Goal: Task Accomplishment & Management: Complete application form

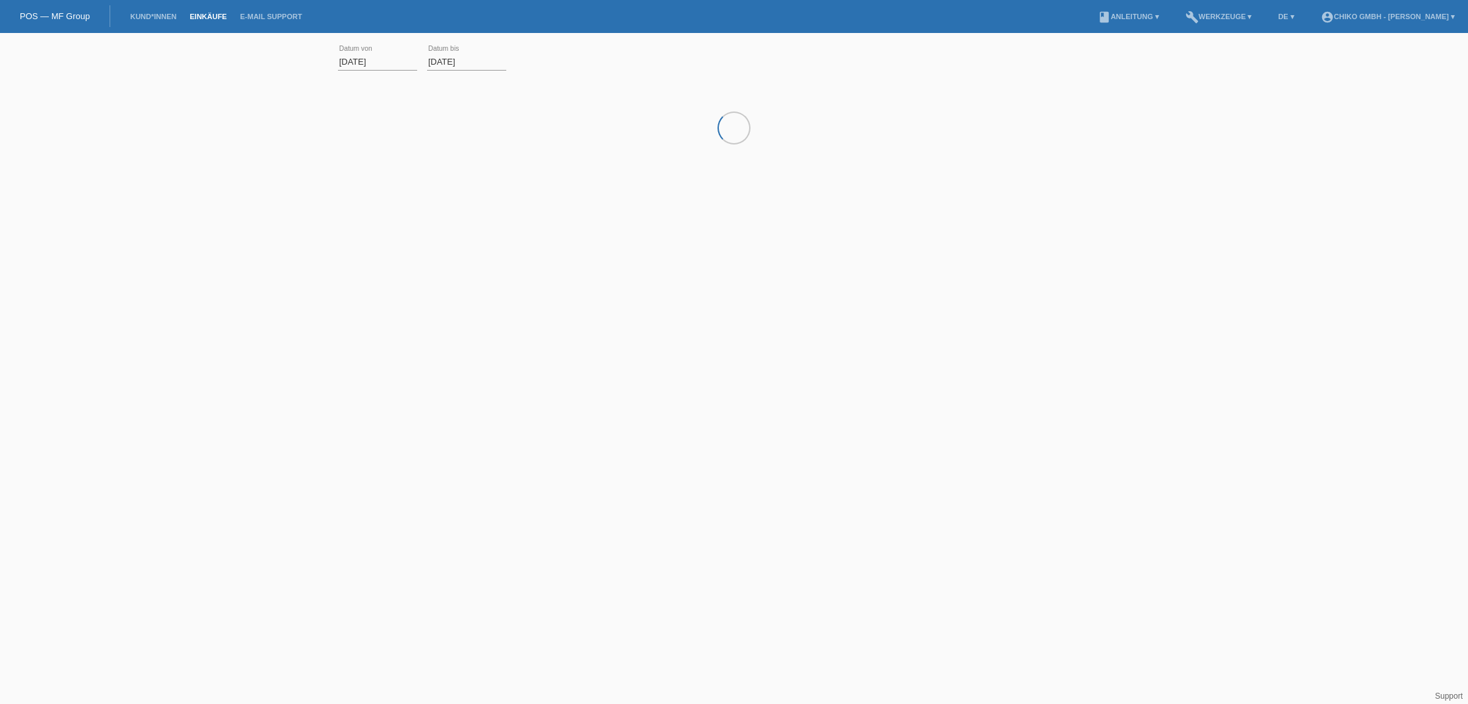
scroll to position [0, 1]
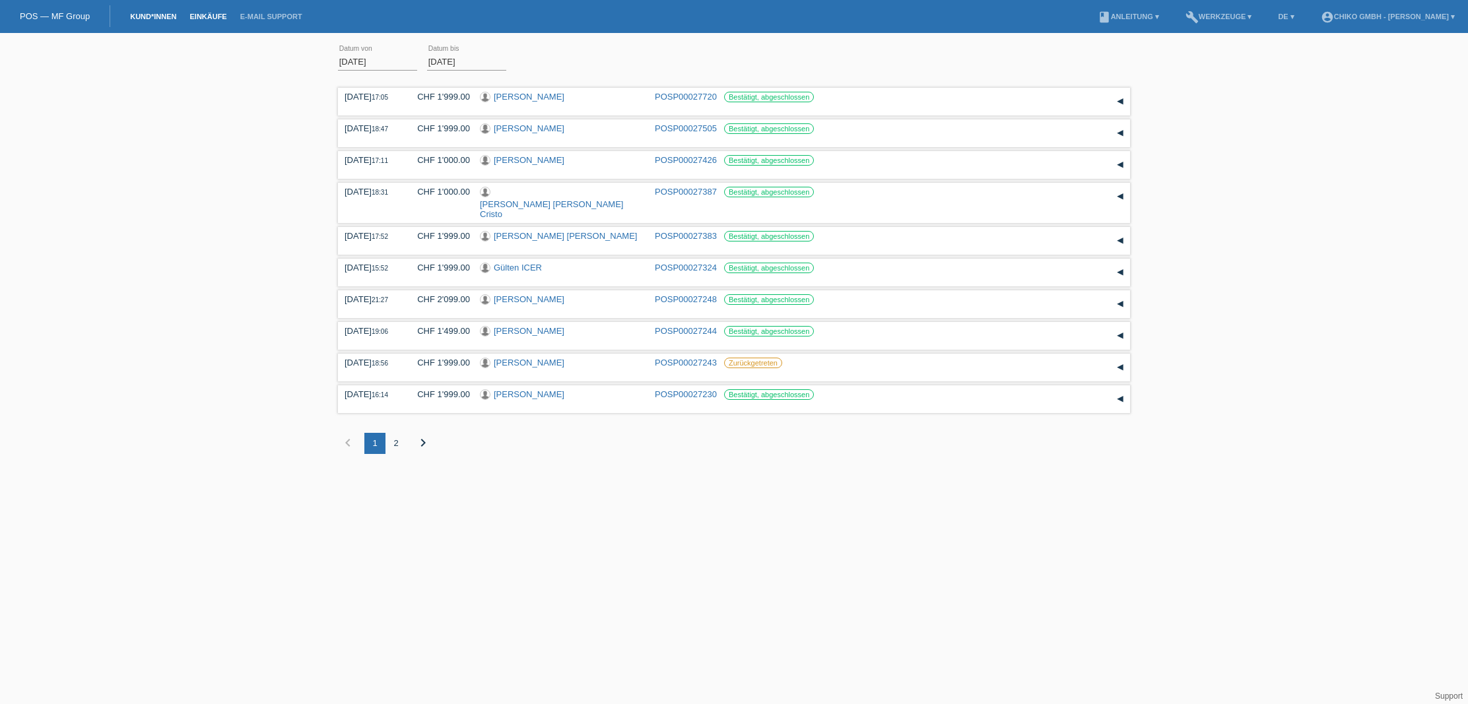
click at [153, 18] on link "Kund*innen" at bounding box center [152, 17] width 59 height 8
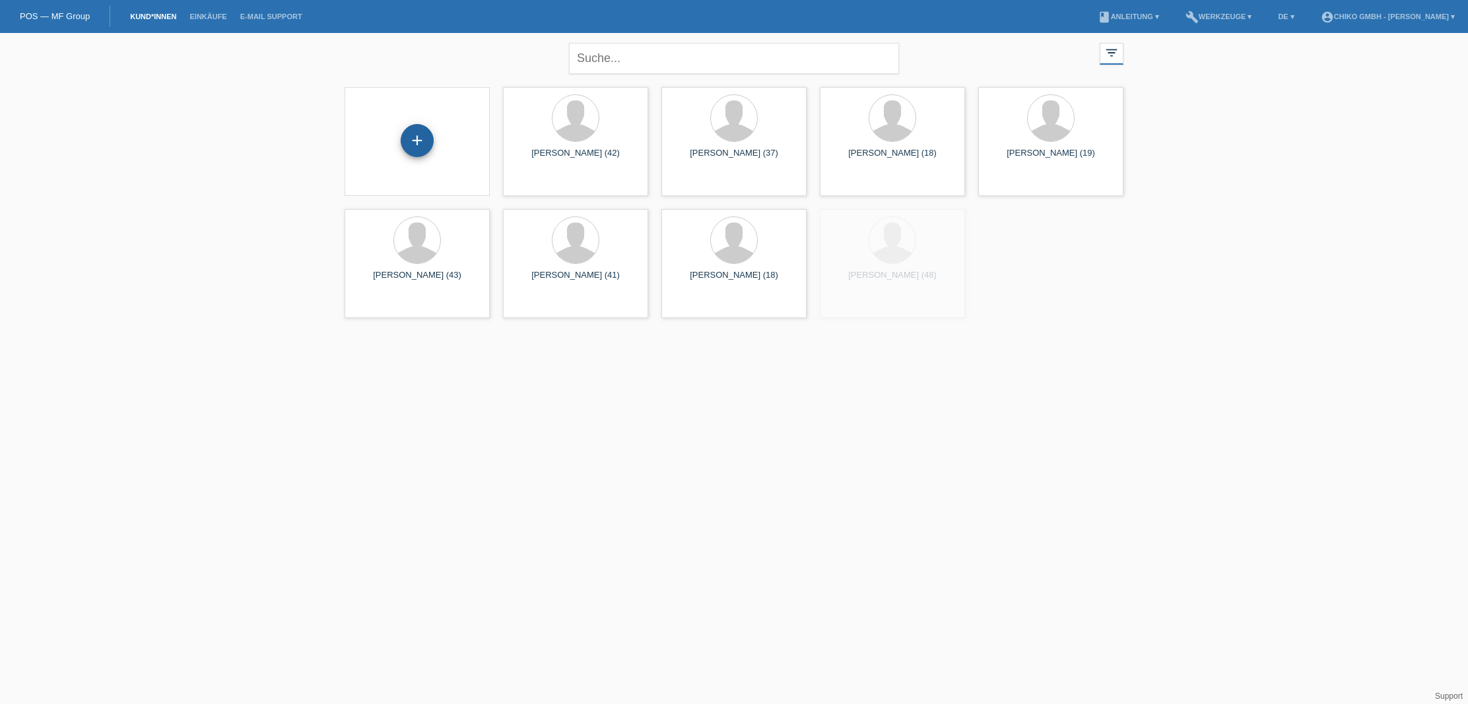
click at [422, 146] on div "+" at bounding box center [417, 140] width 33 height 33
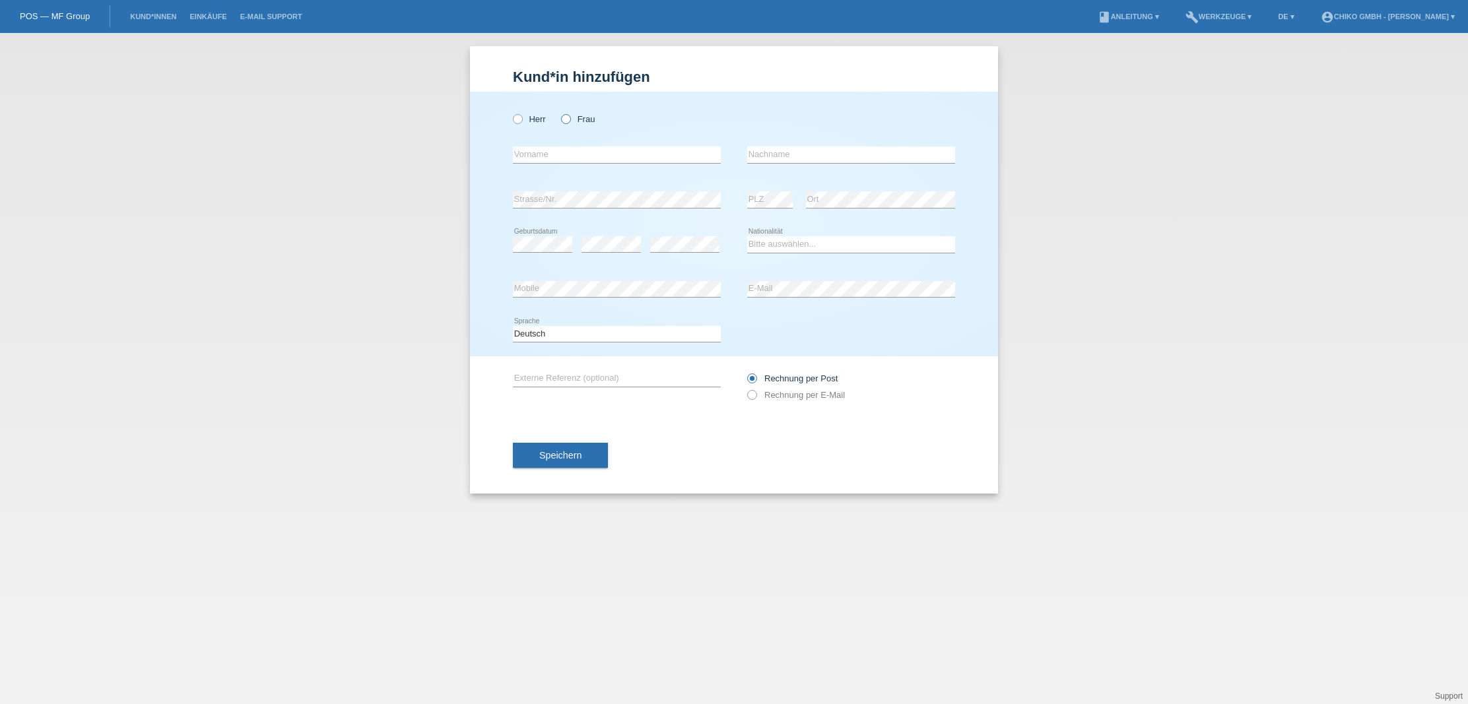
scroll to position [0, 1]
click at [582, 119] on label "Frau" at bounding box center [578, 119] width 34 height 10
click at [570, 119] on input "Frau" at bounding box center [565, 118] width 9 height 9
radio input "true"
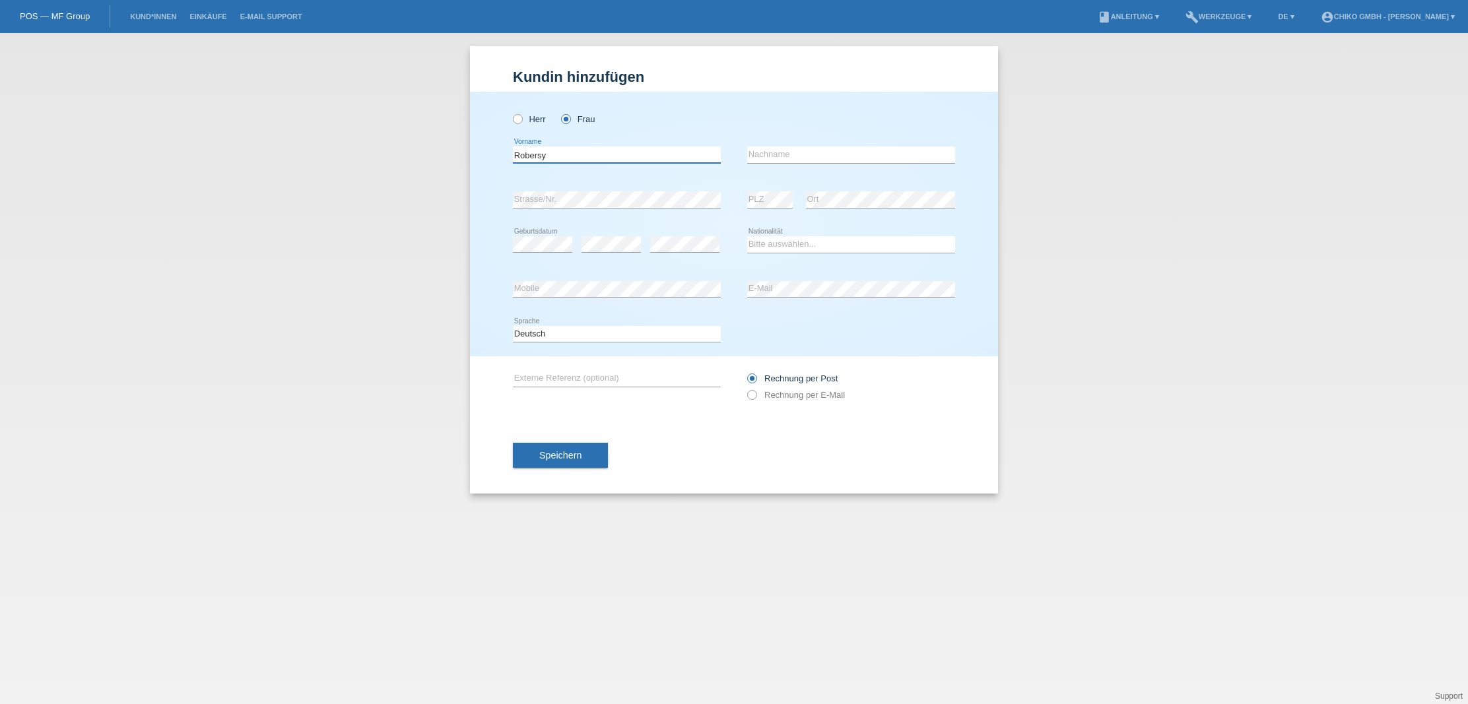
type input "Robersy"
type input "MATOS CARRASCO"
select select "ES"
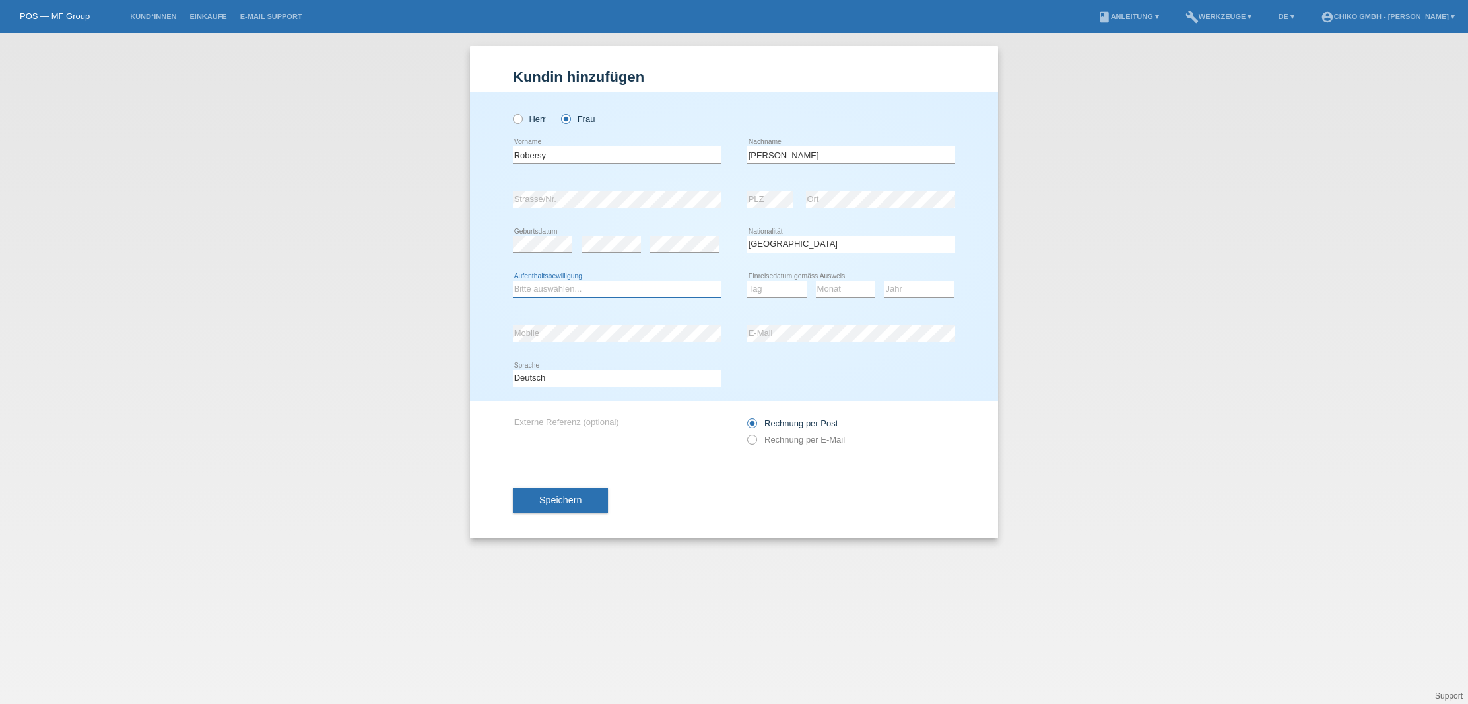
select select "B"
select select "15"
select select "04"
select select "2025"
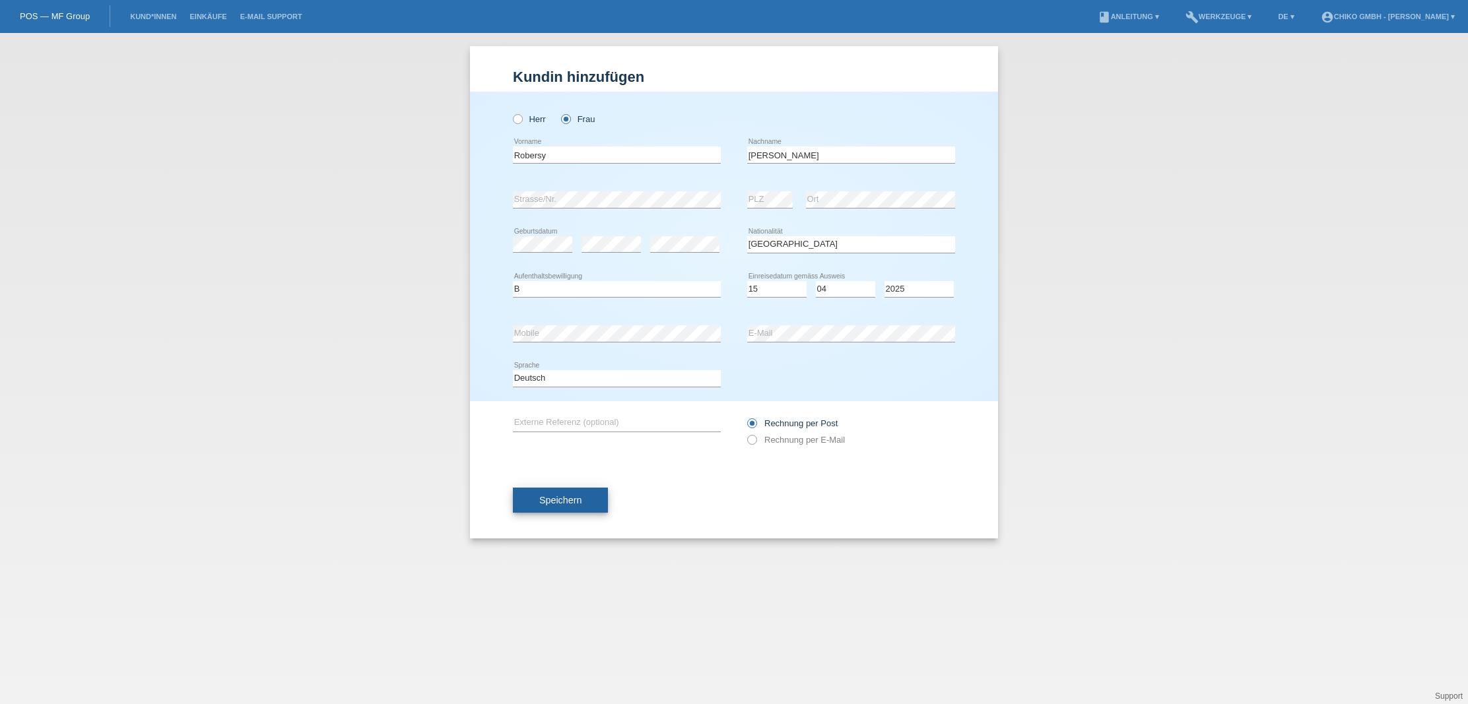
click at [589, 499] on button "Speichern" at bounding box center [560, 500] width 95 height 25
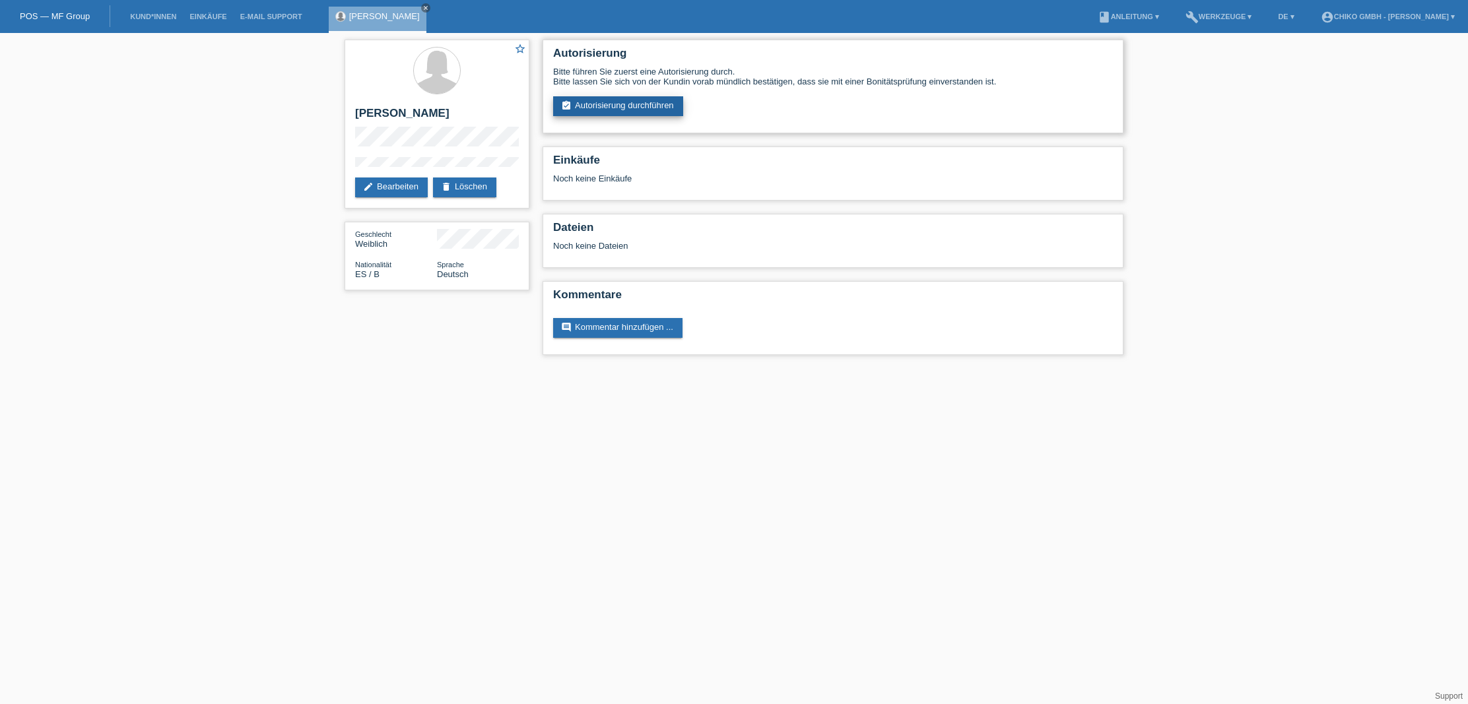
click at [631, 110] on link "assignment_turned_in Autorisierung durchführen" at bounding box center [618, 106] width 130 height 20
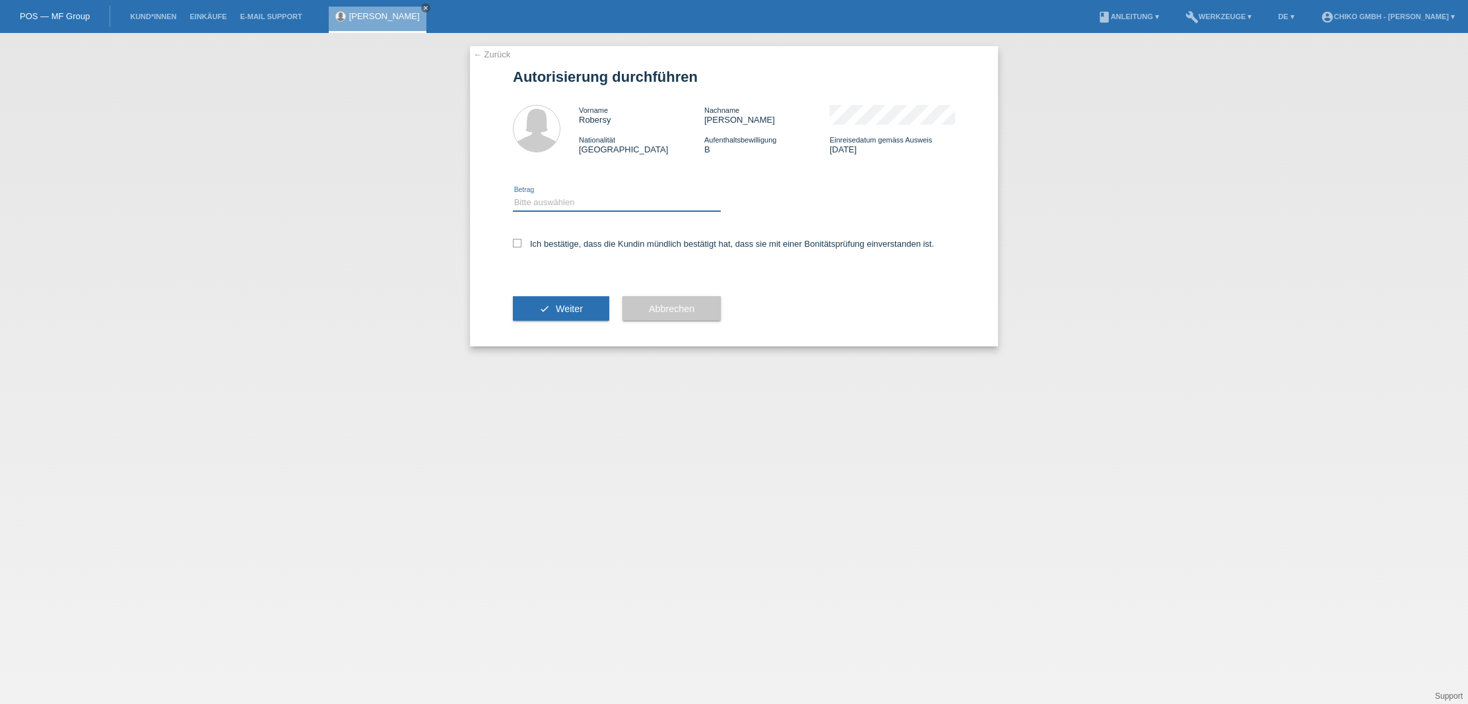
select select "2"
drag, startPoint x: 513, startPoint y: 243, endPoint x: 522, endPoint y: 256, distance: 15.2
click at [513, 243] on icon at bounding box center [517, 243] width 9 height 9
click at [513, 243] on input "Ich bestätige, dass die Kundin mündlich bestätigt hat, dass sie mit einer Bonit…" at bounding box center [517, 243] width 9 height 9
checkbox input "true"
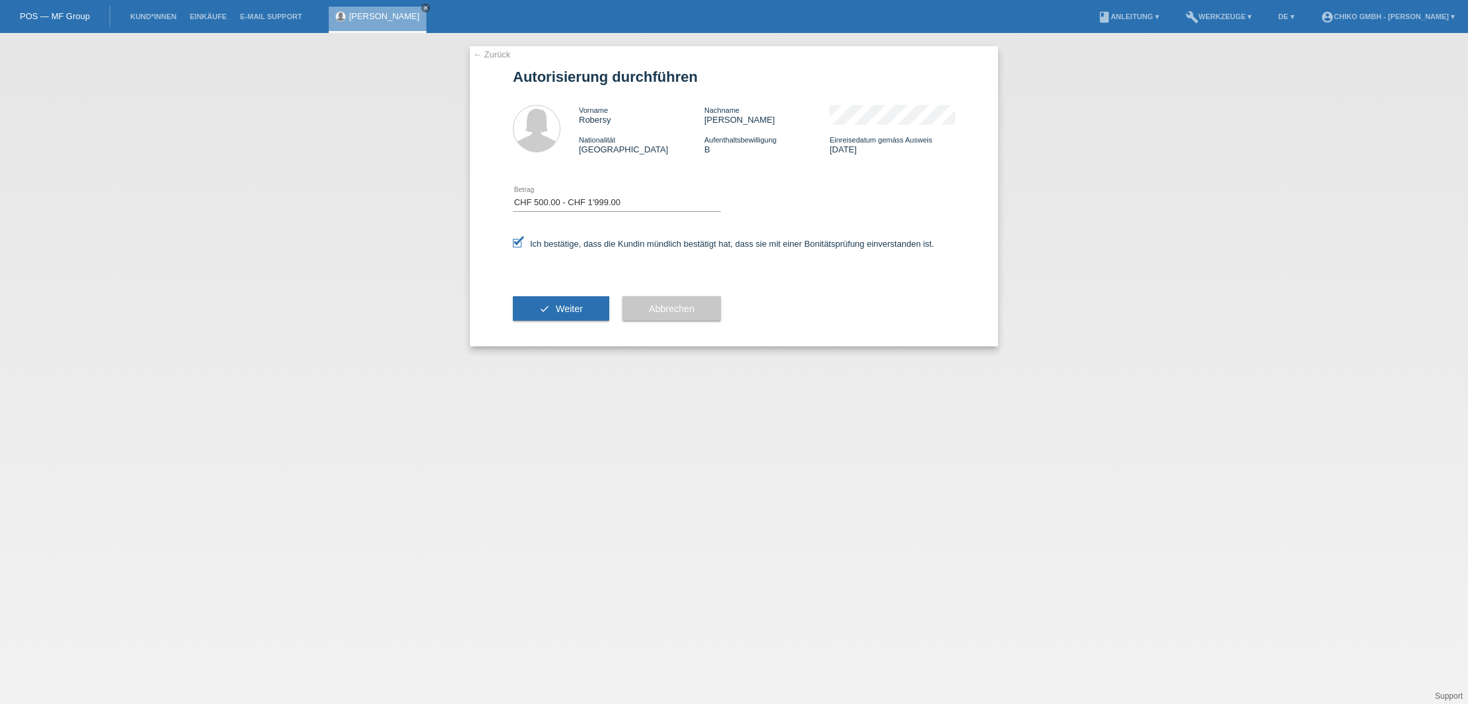
click at [547, 304] on button "check Weiter" at bounding box center [561, 308] width 96 height 25
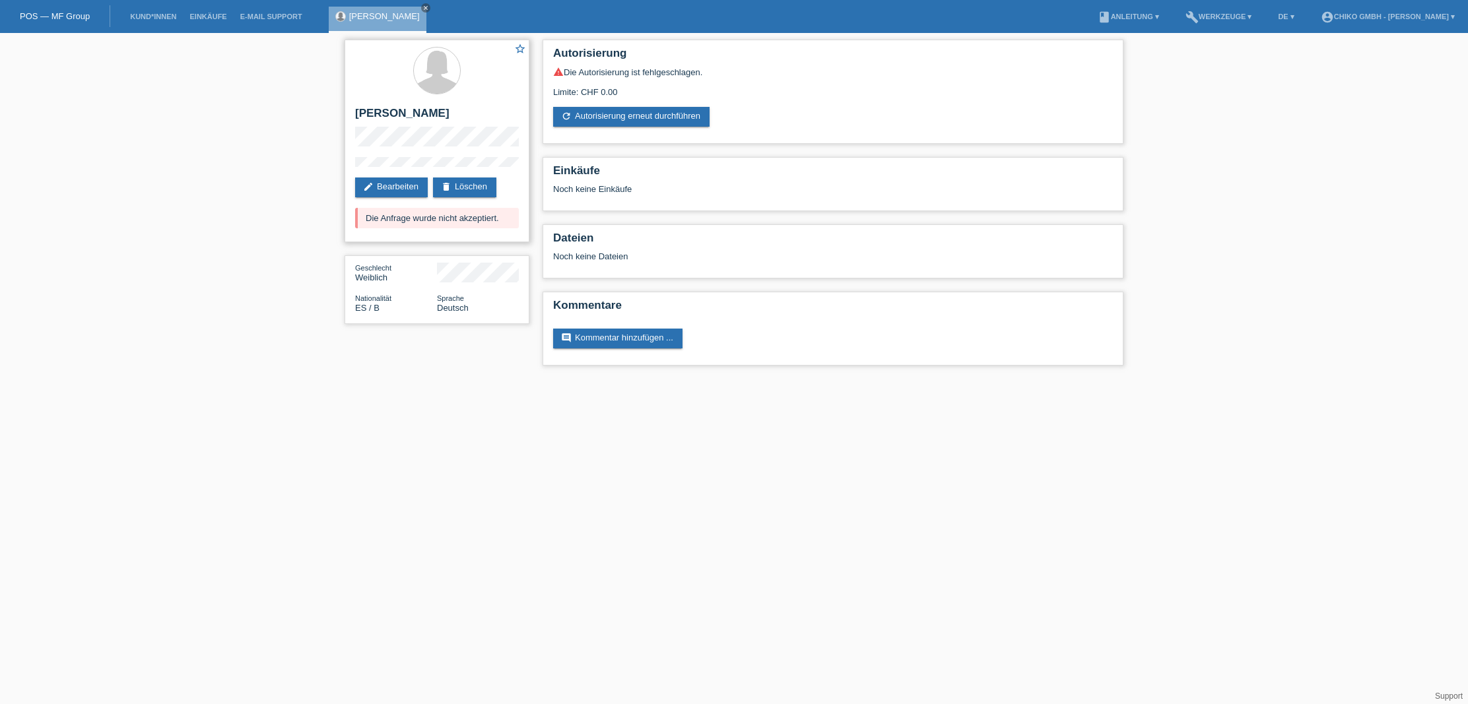
click at [353, 131] on div "star_border Robersy [PERSON_NAME] edit Bearbeiten delete Löschen Die Anfrage wu…" at bounding box center [437, 141] width 185 height 203
click at [155, 18] on link "Kund*innen" at bounding box center [152, 17] width 59 height 8
